Goal: Task Accomplishment & Management: Manage account settings

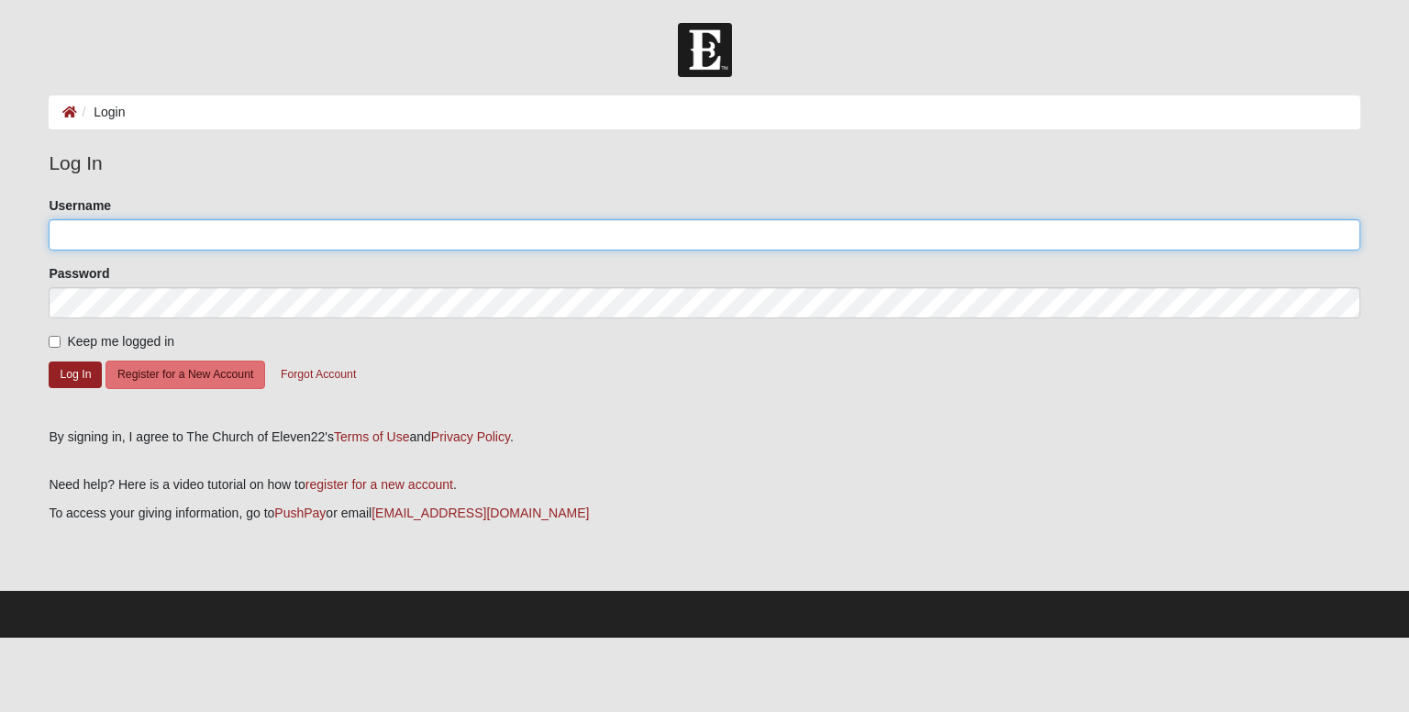
type input "cafitcher"
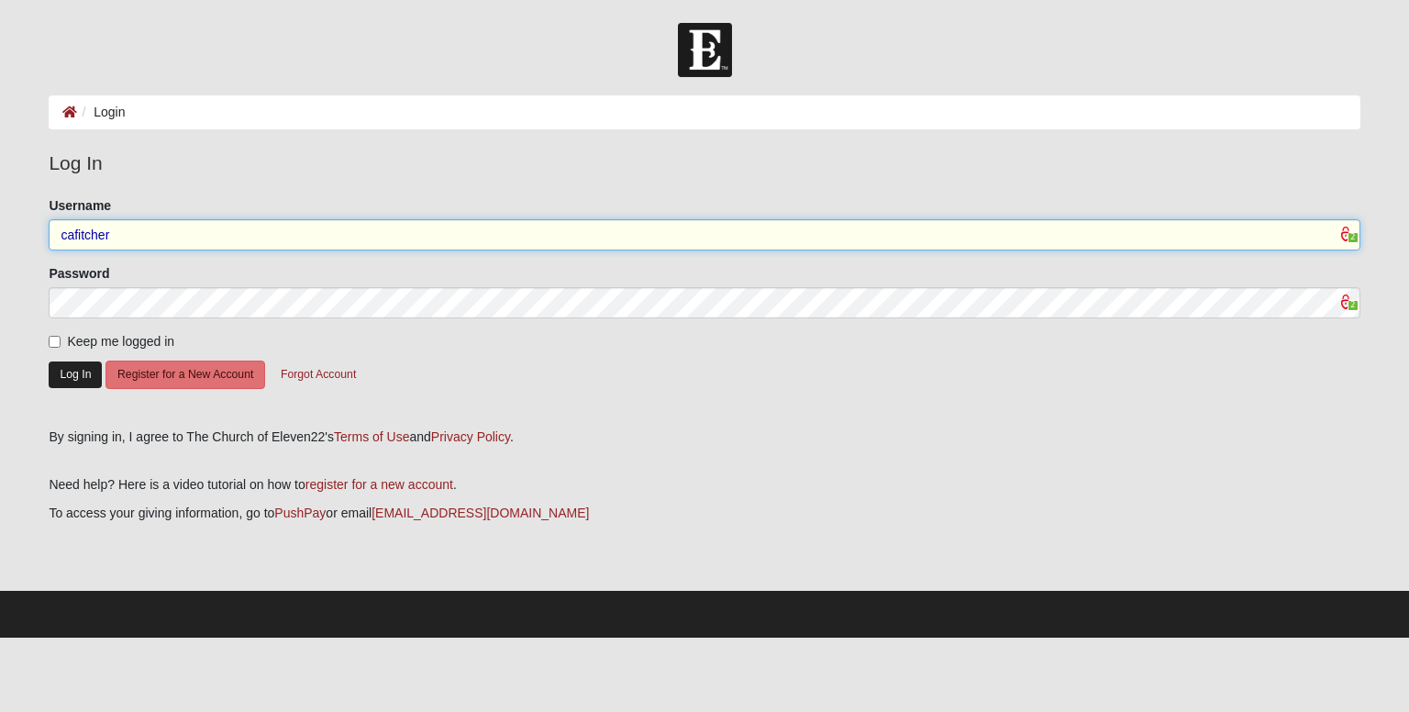
click at [66, 367] on button "Log In" at bounding box center [75, 374] width 53 height 27
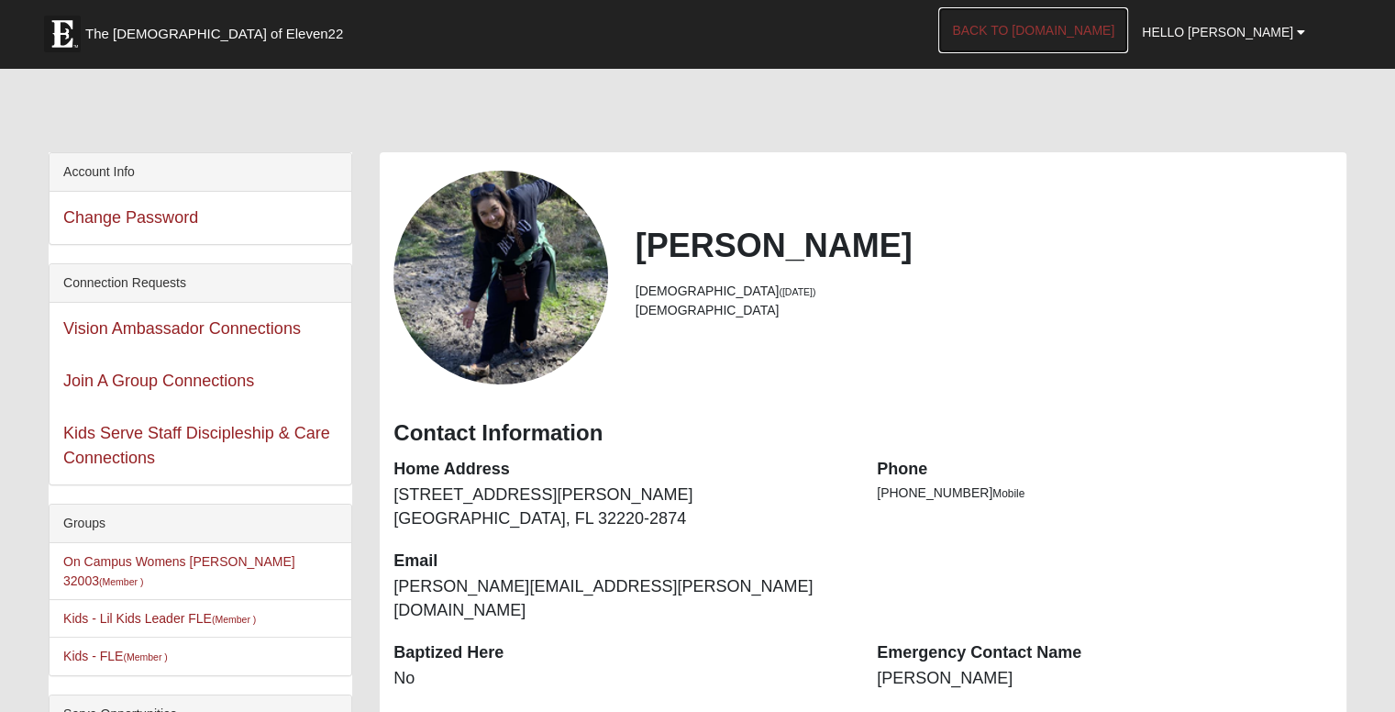
click at [1070, 29] on link "Back to [DOMAIN_NAME]" at bounding box center [1033, 30] width 190 height 46
